Goal: Communication & Community: Connect with others

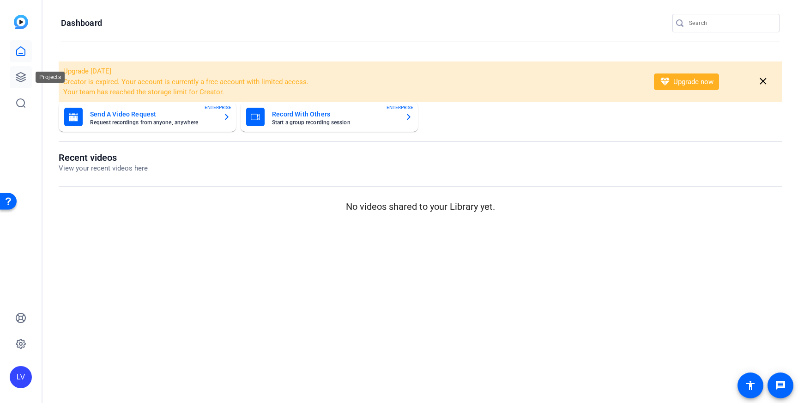
click at [23, 77] on icon at bounding box center [20, 77] width 11 height 11
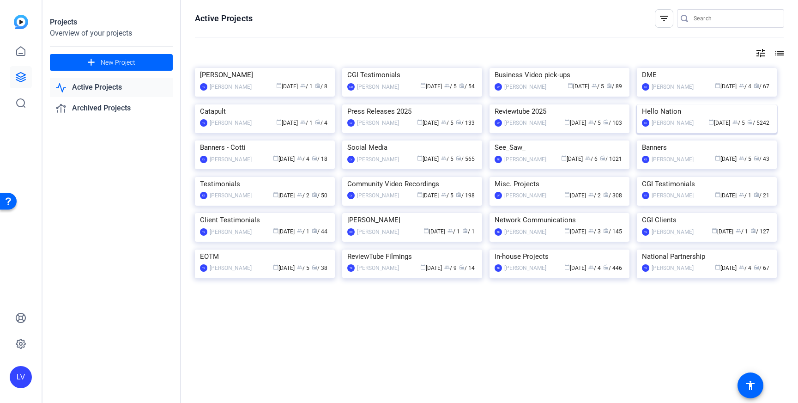
click at [718, 104] on img at bounding box center [707, 104] width 140 height 0
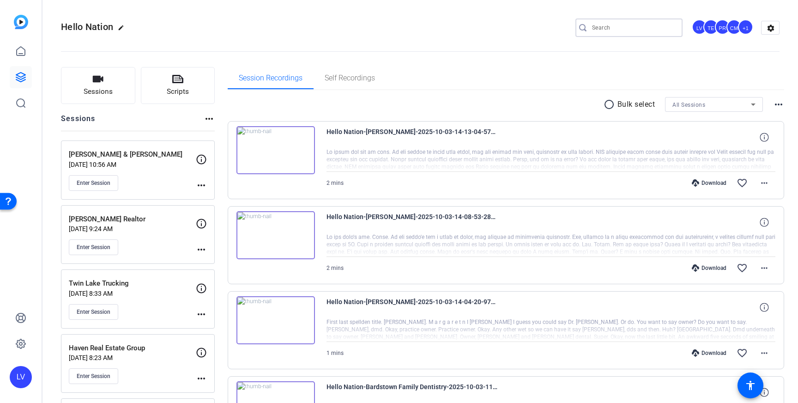
click at [645, 23] on input "Search" at bounding box center [633, 27] width 83 height 11
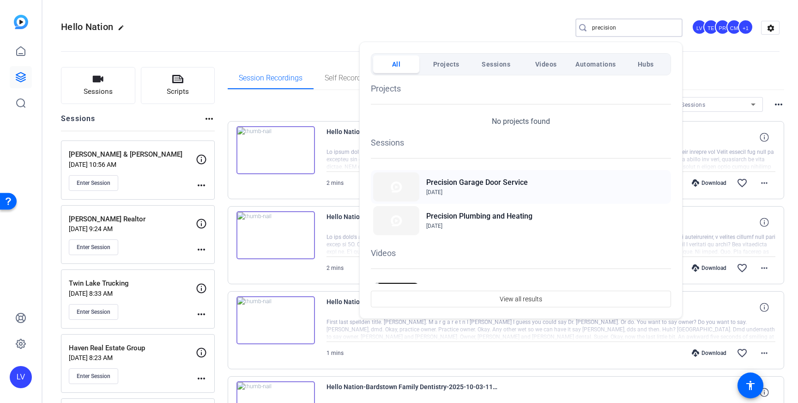
type input "precision"
click at [501, 187] on h2 "Precision Garage Door Service" at bounding box center [477, 182] width 102 height 11
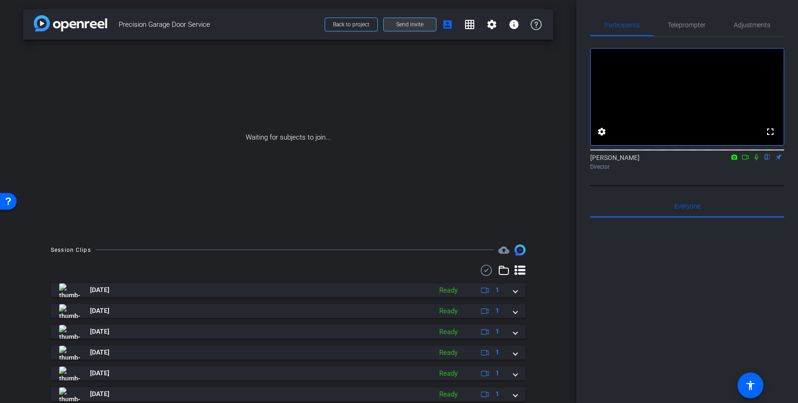
click at [409, 27] on span "Send invite" at bounding box center [409, 24] width 27 height 7
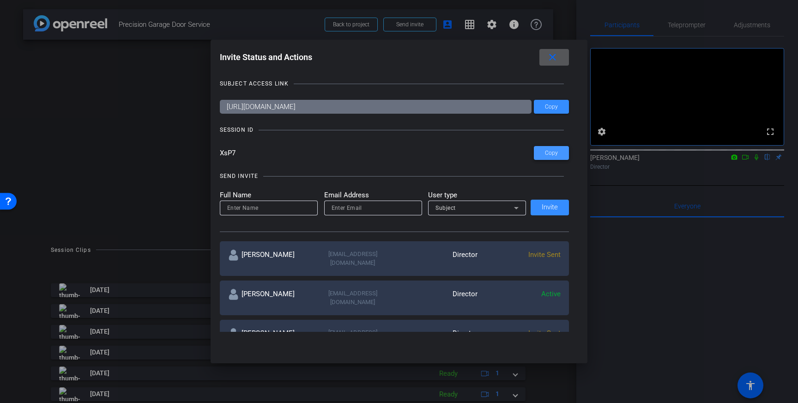
click at [553, 151] on span "Copy" at bounding box center [551, 153] width 13 height 7
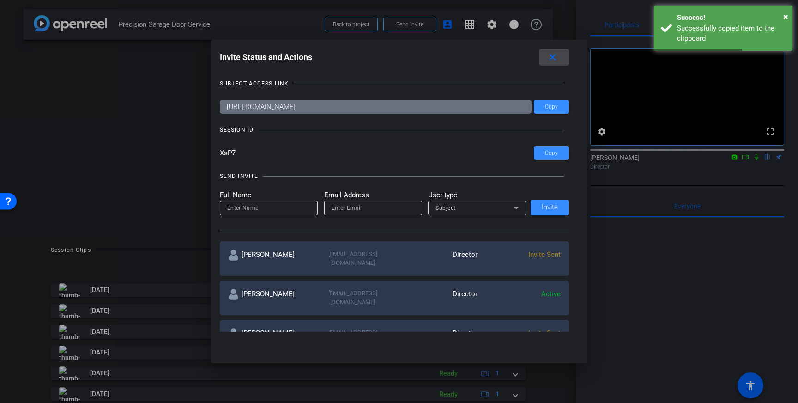
click at [554, 58] on mat-icon "close" at bounding box center [553, 58] width 12 height 12
